Goal: Task Accomplishment & Management: Manage account settings

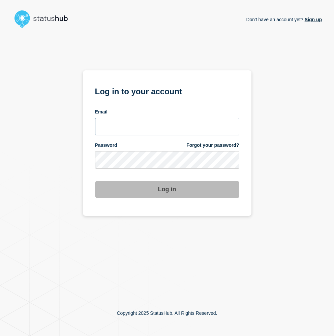
type input "mcdonn32@msu.edu"
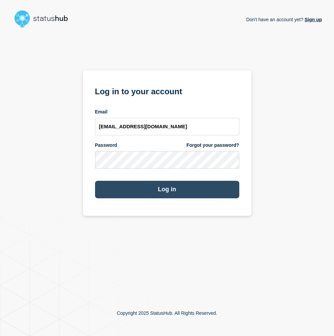
click at [125, 191] on button "Log in" at bounding box center [167, 190] width 144 height 18
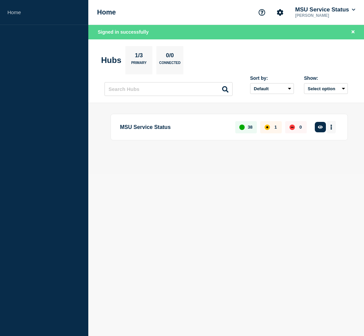
click at [332, 128] on icon "More actions" at bounding box center [331, 127] width 1 height 5
click at [218, 140] on div "MSU Service Status 38 1 0 Create incident See overview" at bounding box center [229, 127] width 237 height 27
click at [270, 128] on div "1" at bounding box center [271, 127] width 22 height 12
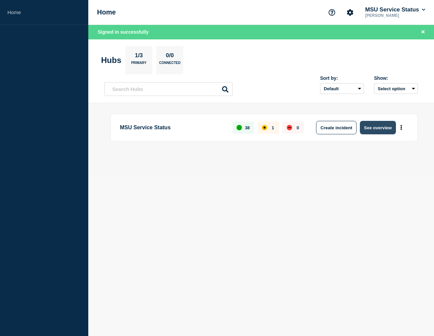
click at [334, 123] on button "See overview" at bounding box center [378, 127] width 36 height 13
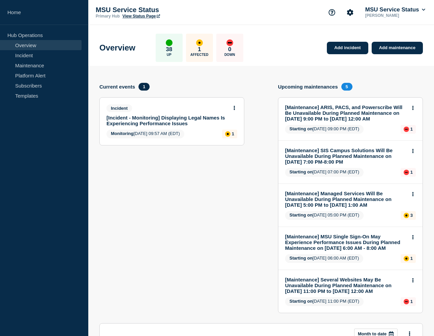
click at [145, 123] on link "[Incident - Monitoring] Displaying Legal Names Is Experiencing Performance Issu…" at bounding box center [167, 120] width 122 height 11
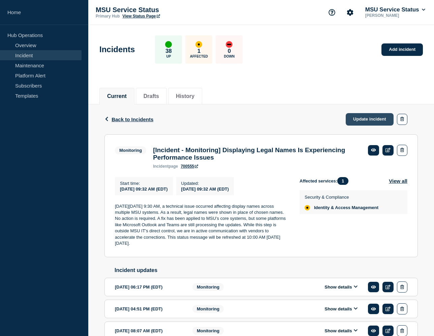
click at [334, 121] on link "Update incident" at bounding box center [370, 119] width 48 height 12
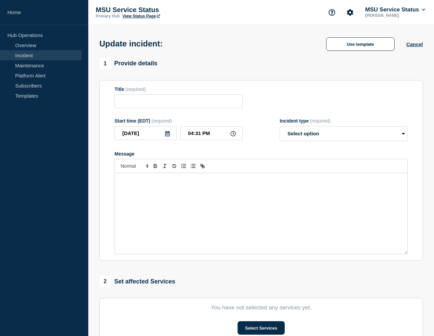
type input "[Incident - Monitoring] Displaying Legal Names Is Experiencing Performance Issu…"
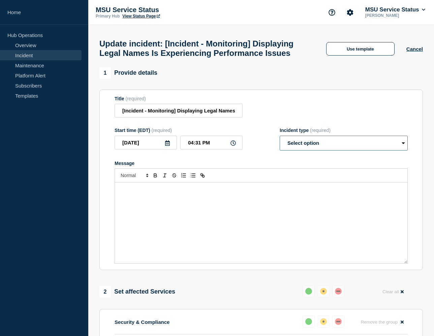
click at [315, 148] on select "Select option Investigating Identified Monitoring Resolved" at bounding box center [344, 143] width 128 height 15
select select "monitoring"
click at [175, 231] on div "Message" at bounding box center [261, 223] width 293 height 81
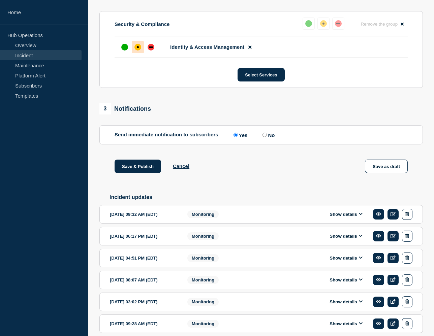
scroll to position [299, 0]
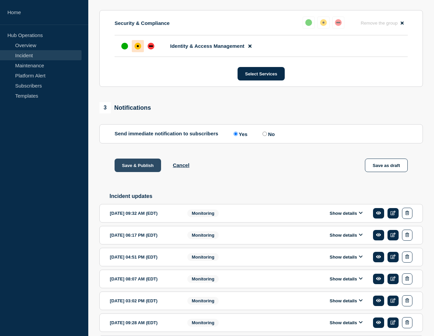
click at [139, 172] on button "Save & Publish" at bounding box center [138, 165] width 47 height 13
